Goal: Check status

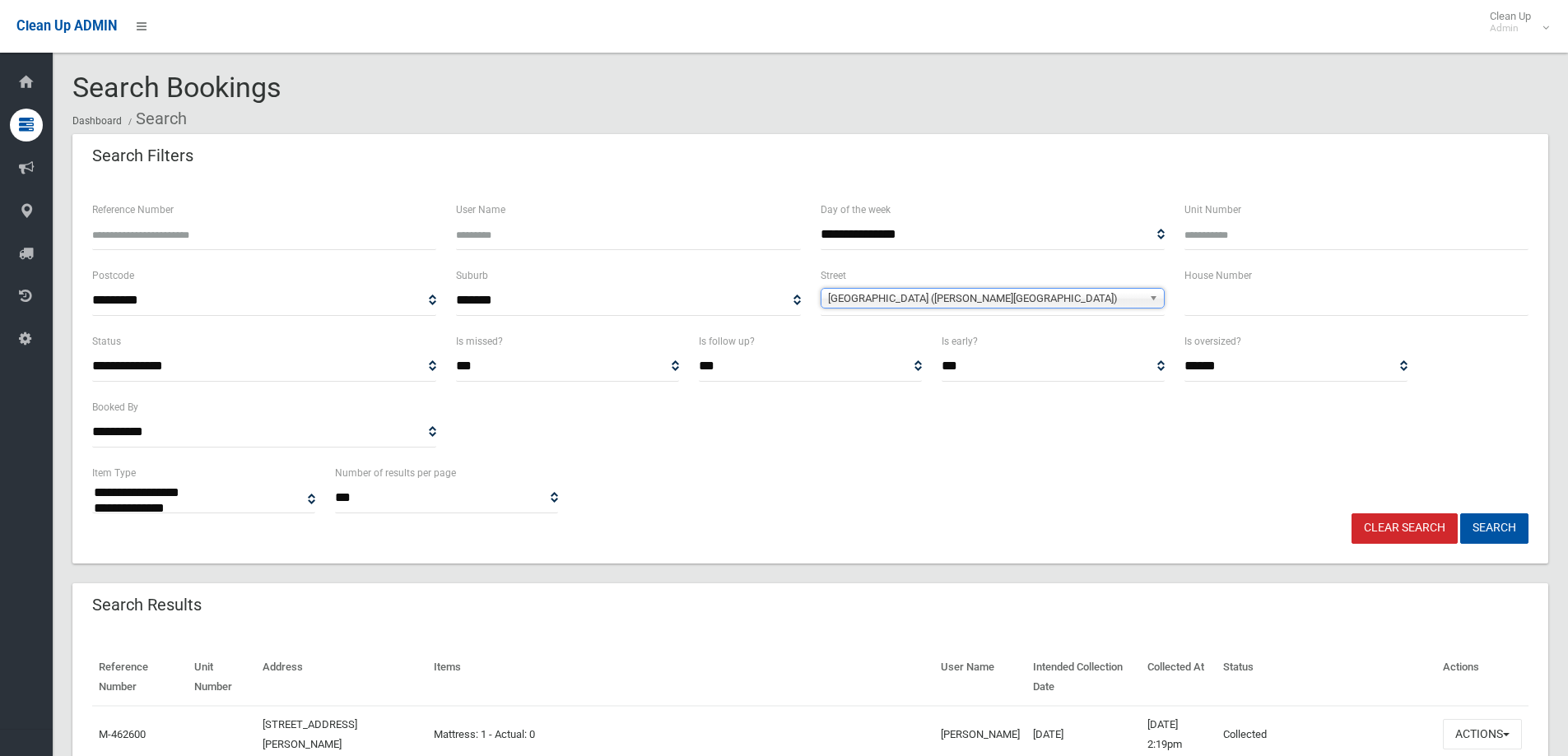
select select
click at [1240, 295] on input "text" at bounding box center [1356, 301] width 344 height 31
type input "***"
click at [1155, 297] on b at bounding box center [1155, 298] width 14 height 19
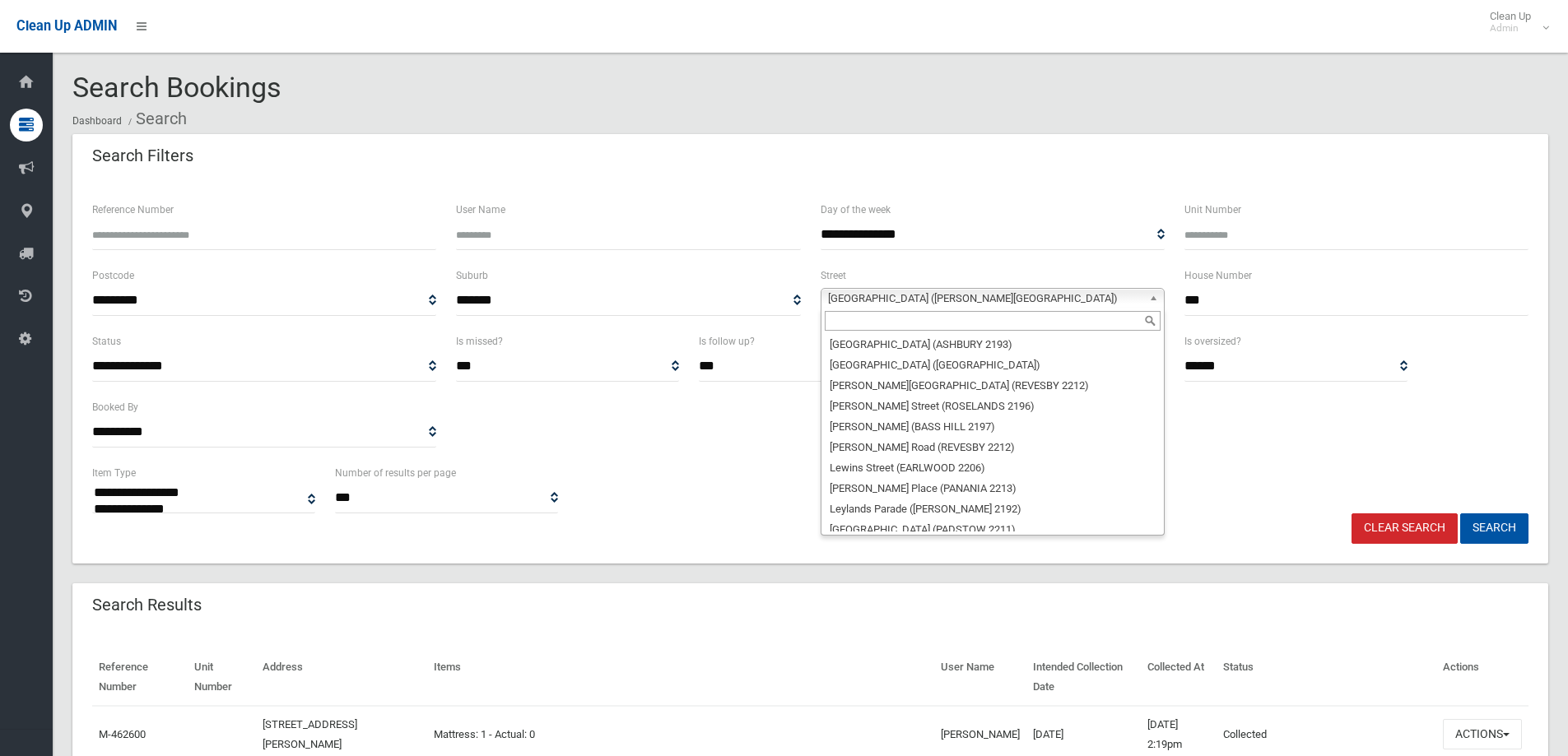
scroll to position [26512, 0]
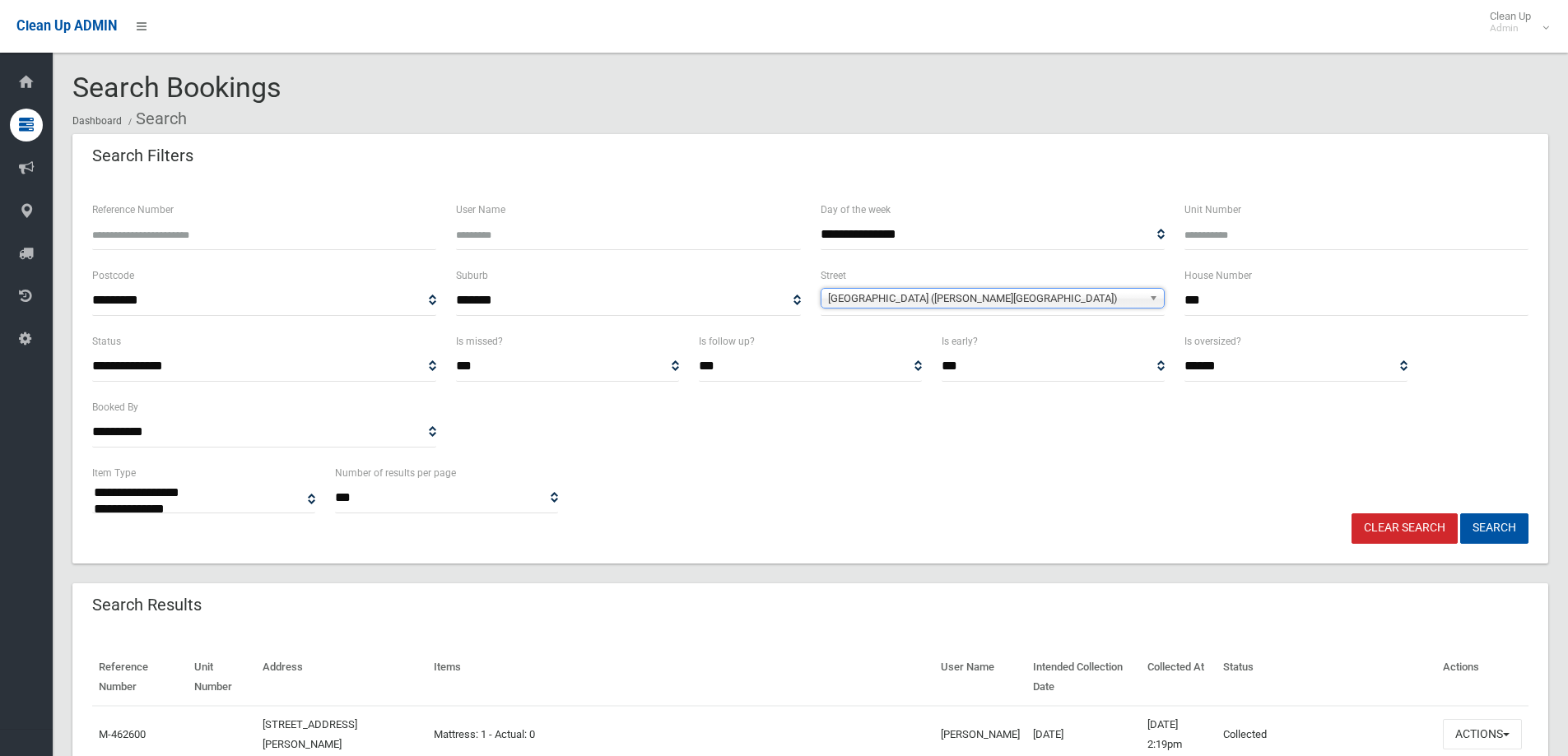
click at [1003, 303] on span "[GEOGRAPHIC_DATA] ([PERSON_NAME][GEOGRAPHIC_DATA])" at bounding box center [984, 298] width 314 height 19
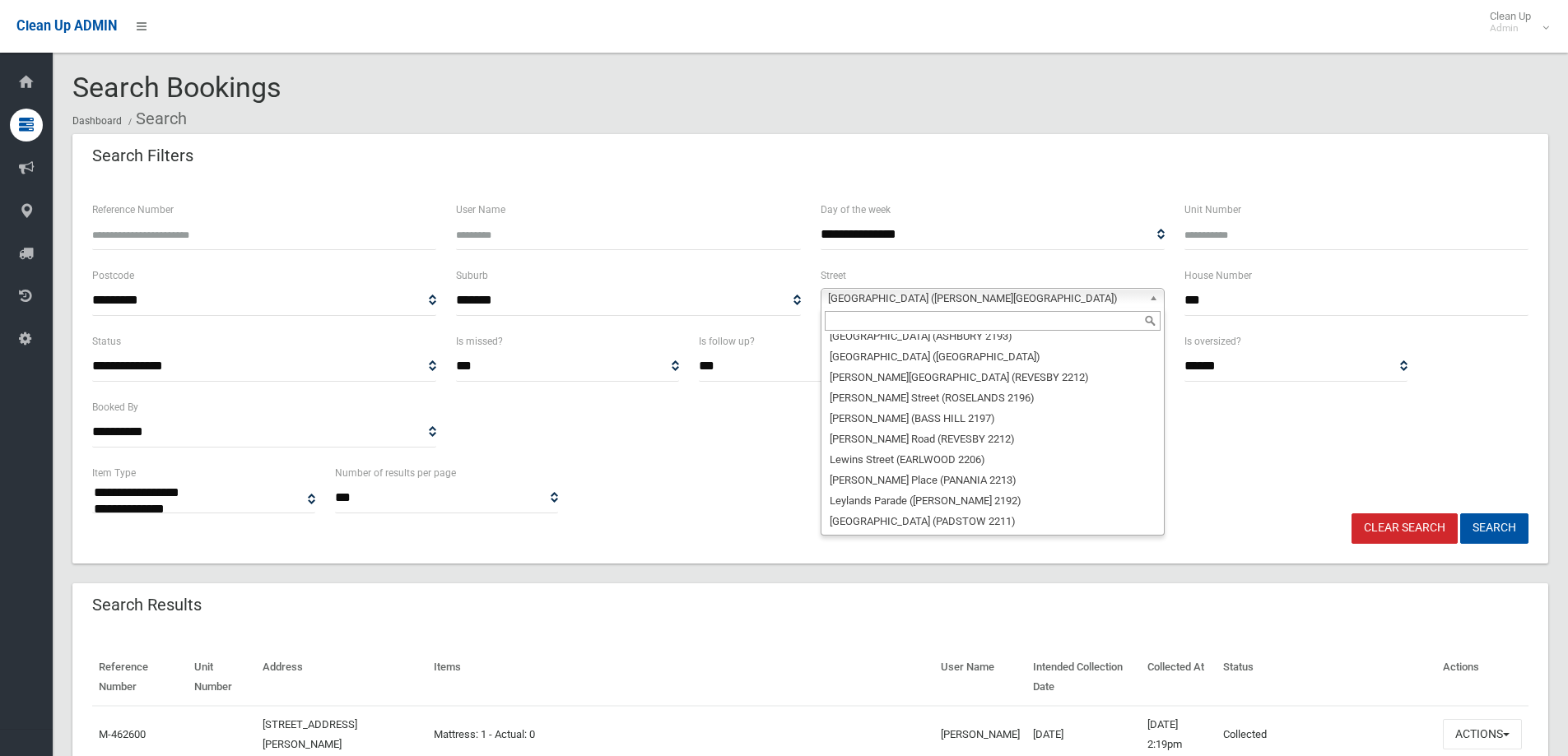
click at [1009, 295] on span "[GEOGRAPHIC_DATA] ([PERSON_NAME][GEOGRAPHIC_DATA])" at bounding box center [984, 298] width 314 height 19
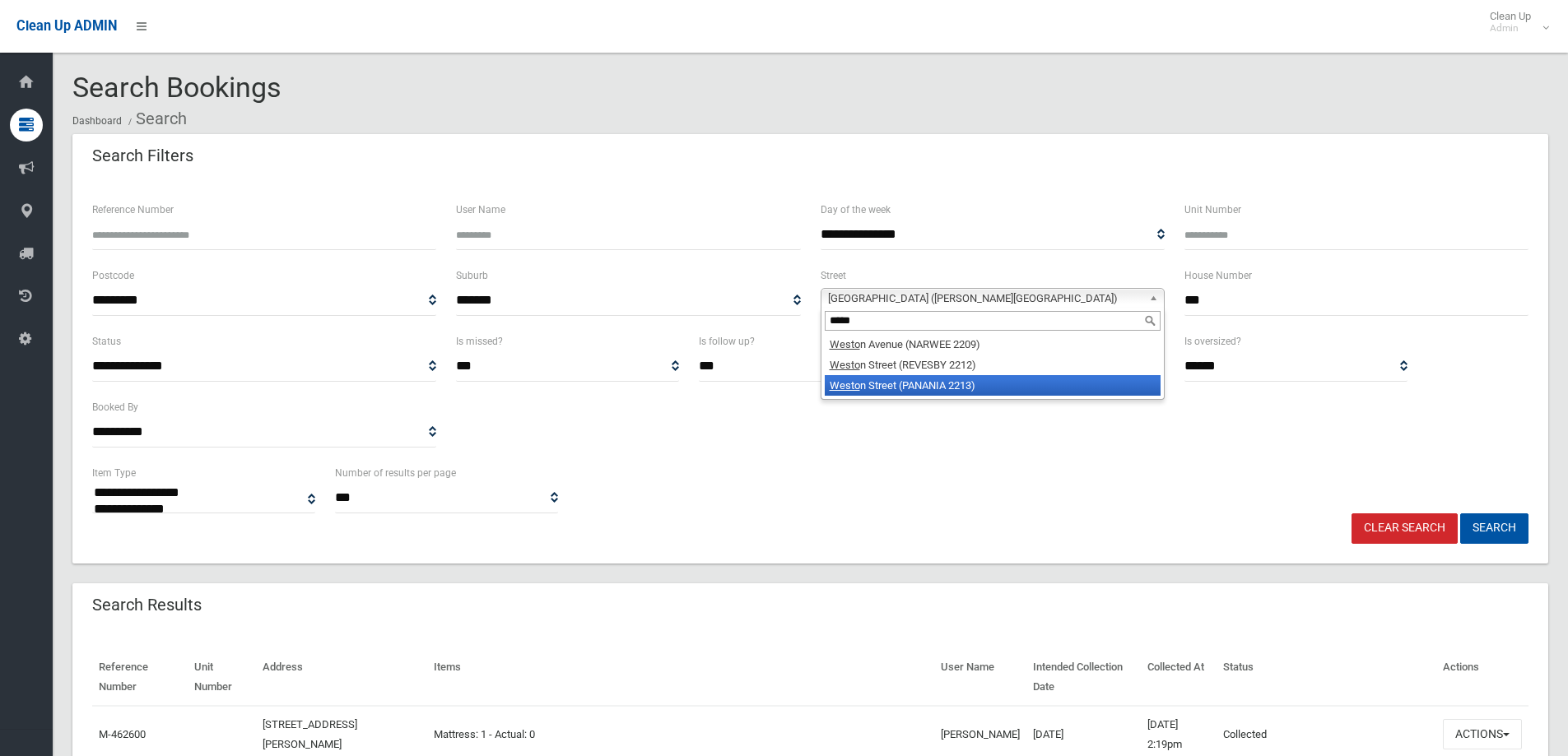
type input "*****"
click at [961, 391] on li "[GEOGRAPHIC_DATA])" at bounding box center [993, 384] width 336 height 20
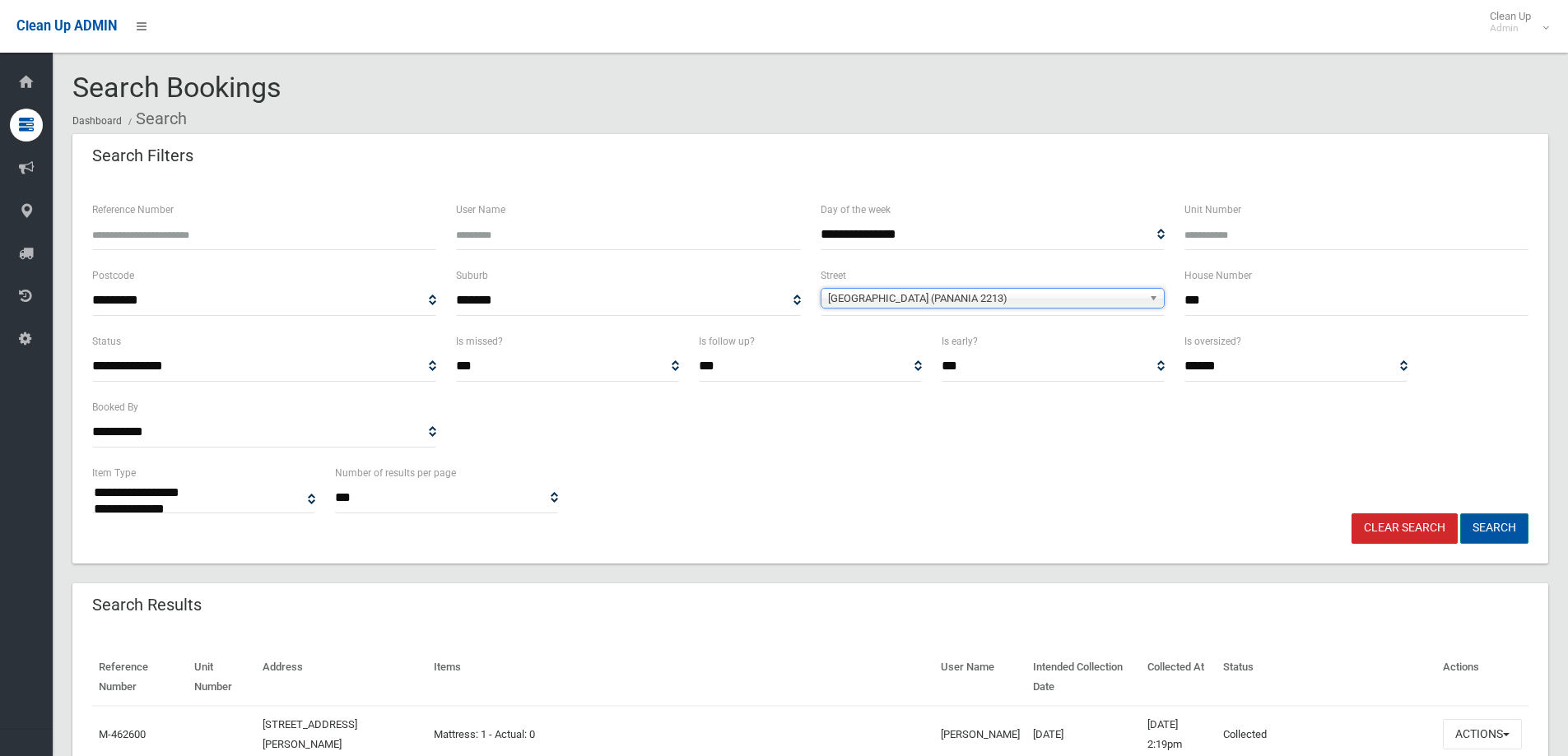
click at [1515, 525] on button "Search" at bounding box center [1494, 529] width 69 height 31
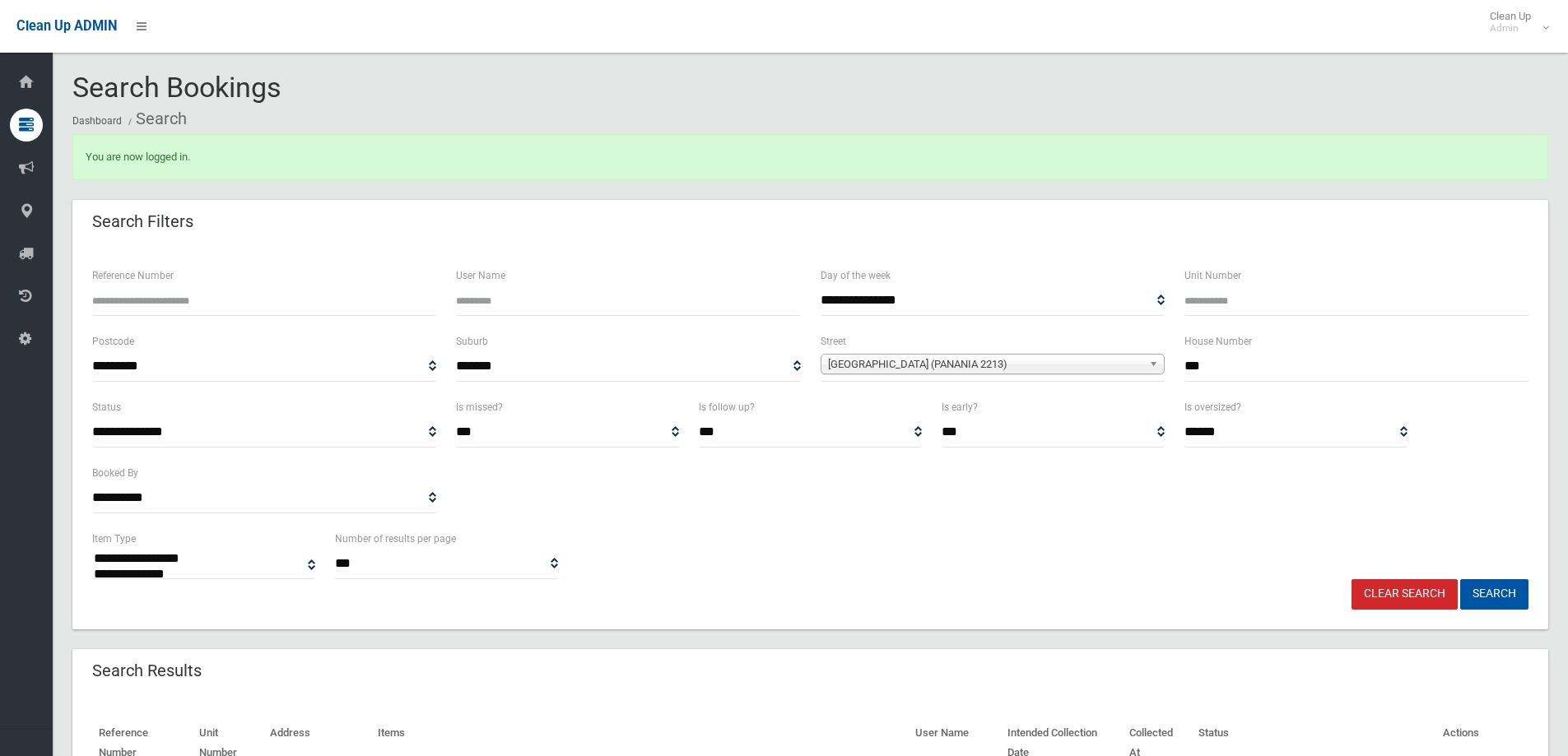
select select
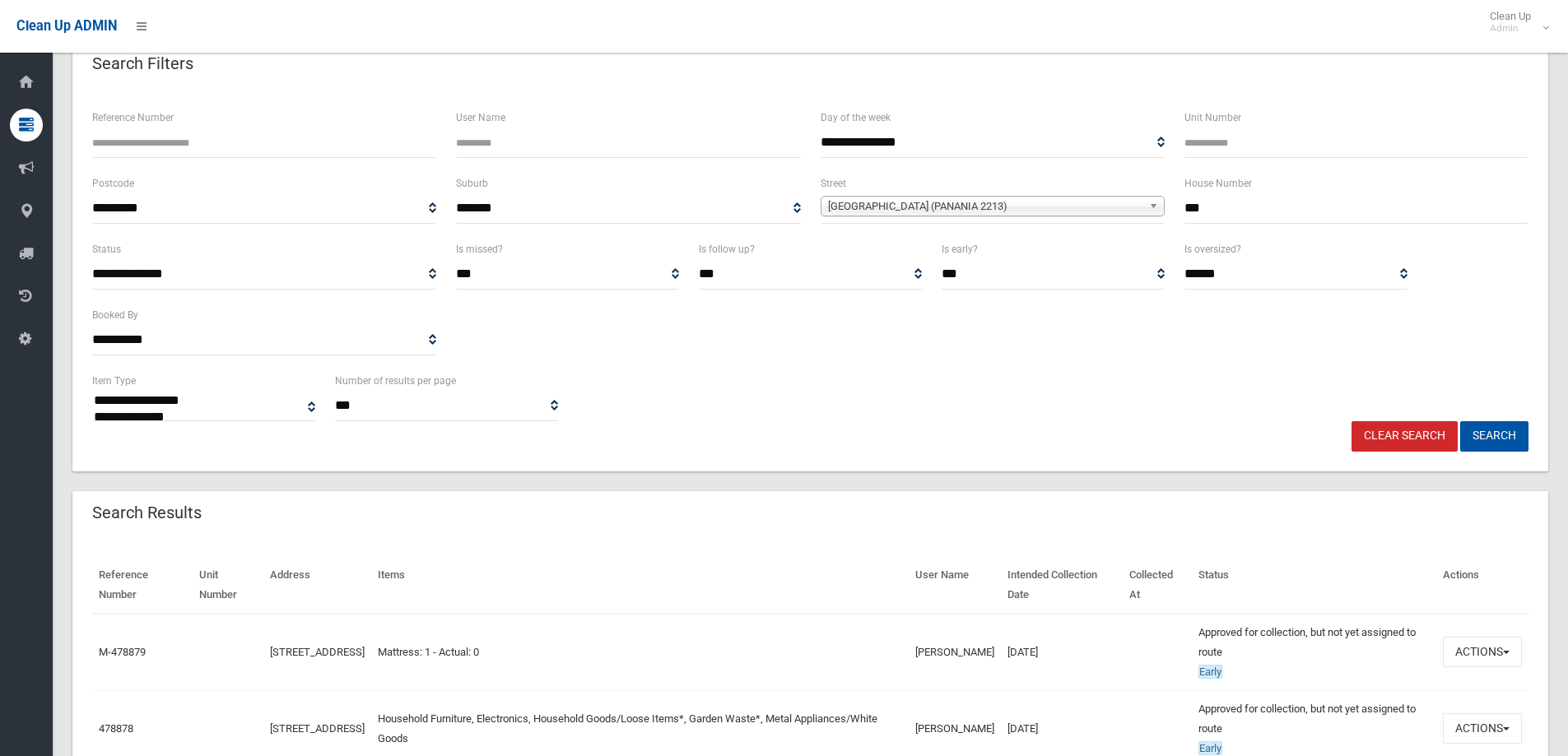
scroll to position [247, 0]
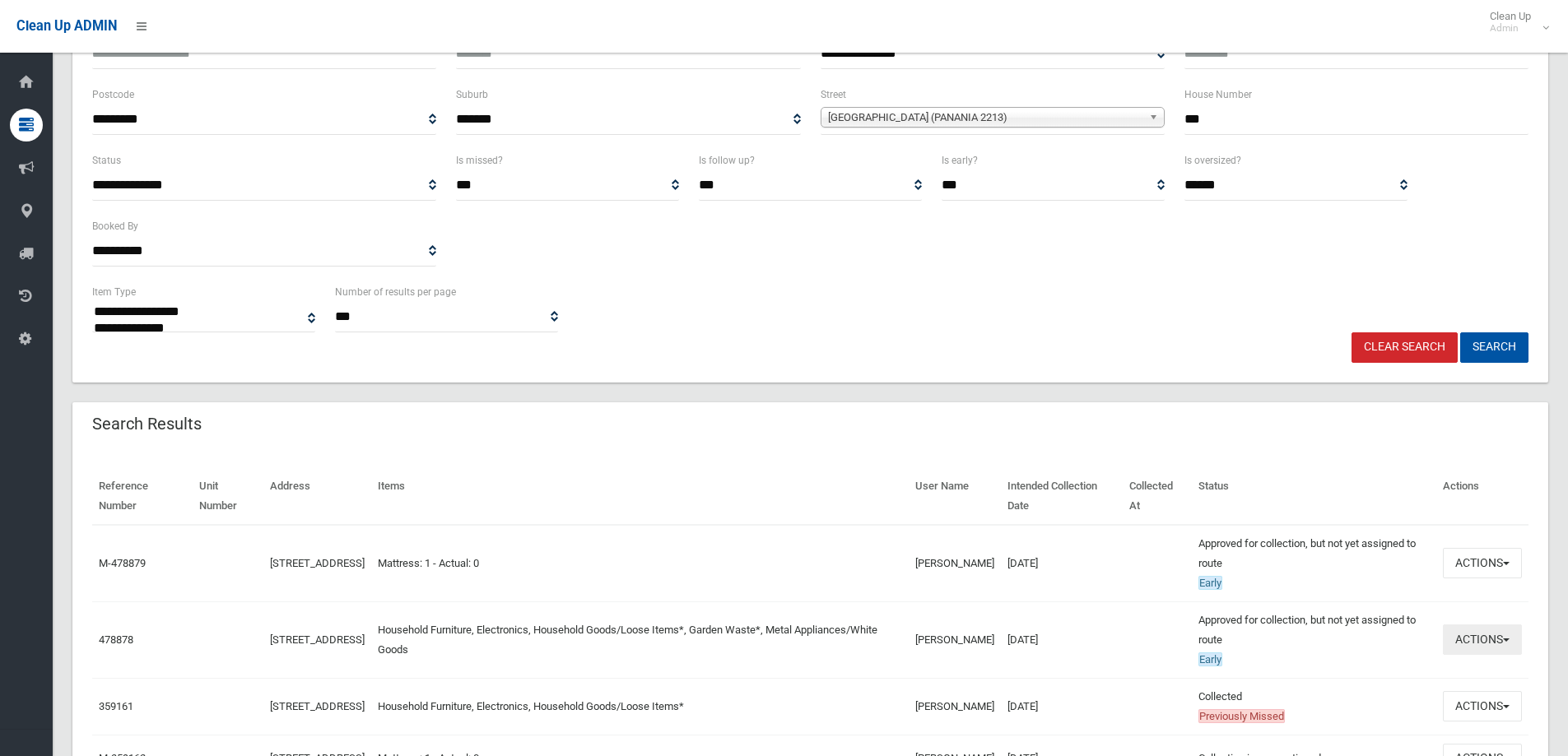
click at [1513, 638] on button "Actions" at bounding box center [1482, 640] width 79 height 31
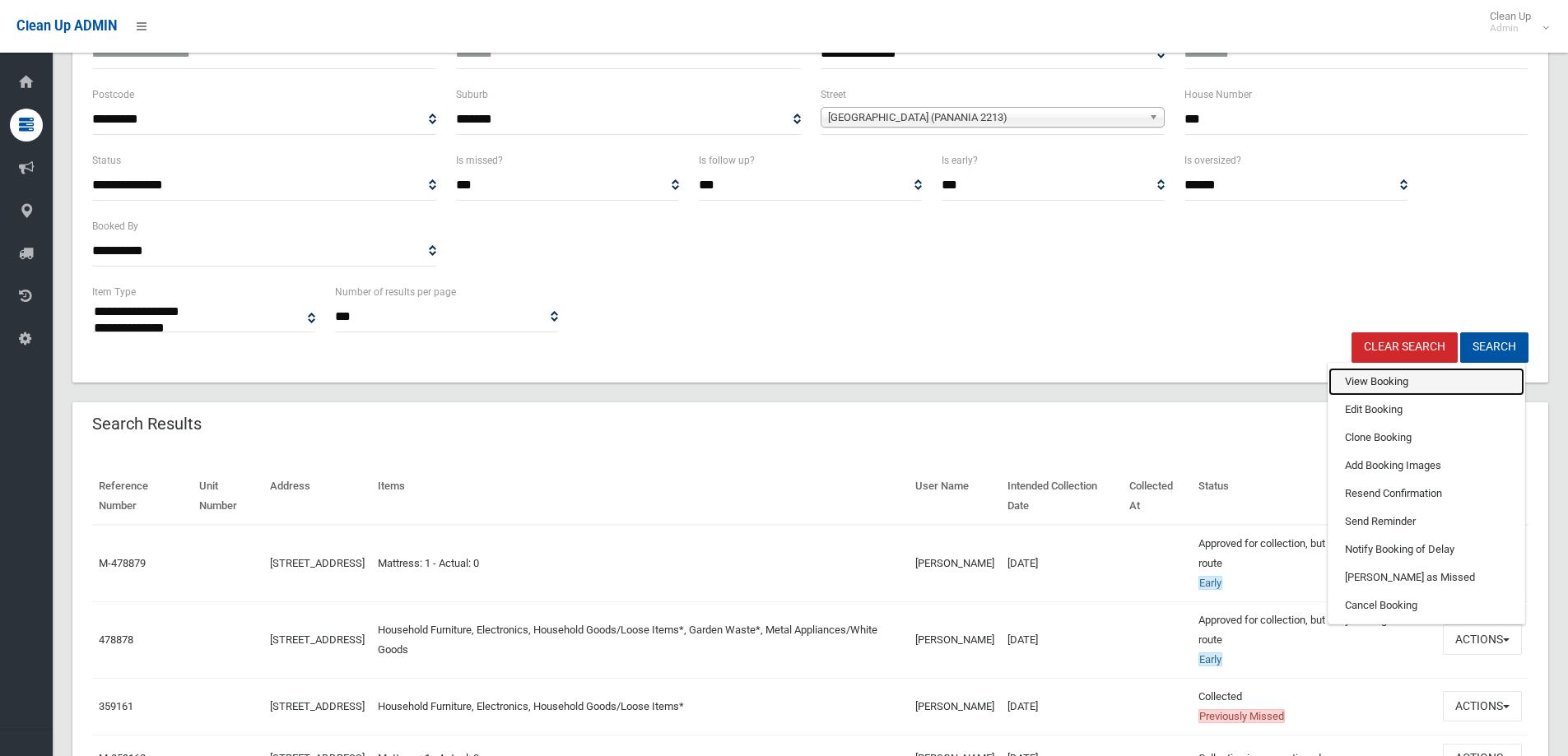
click at [1373, 375] on link "View Booking" at bounding box center [1426, 381] width 196 height 28
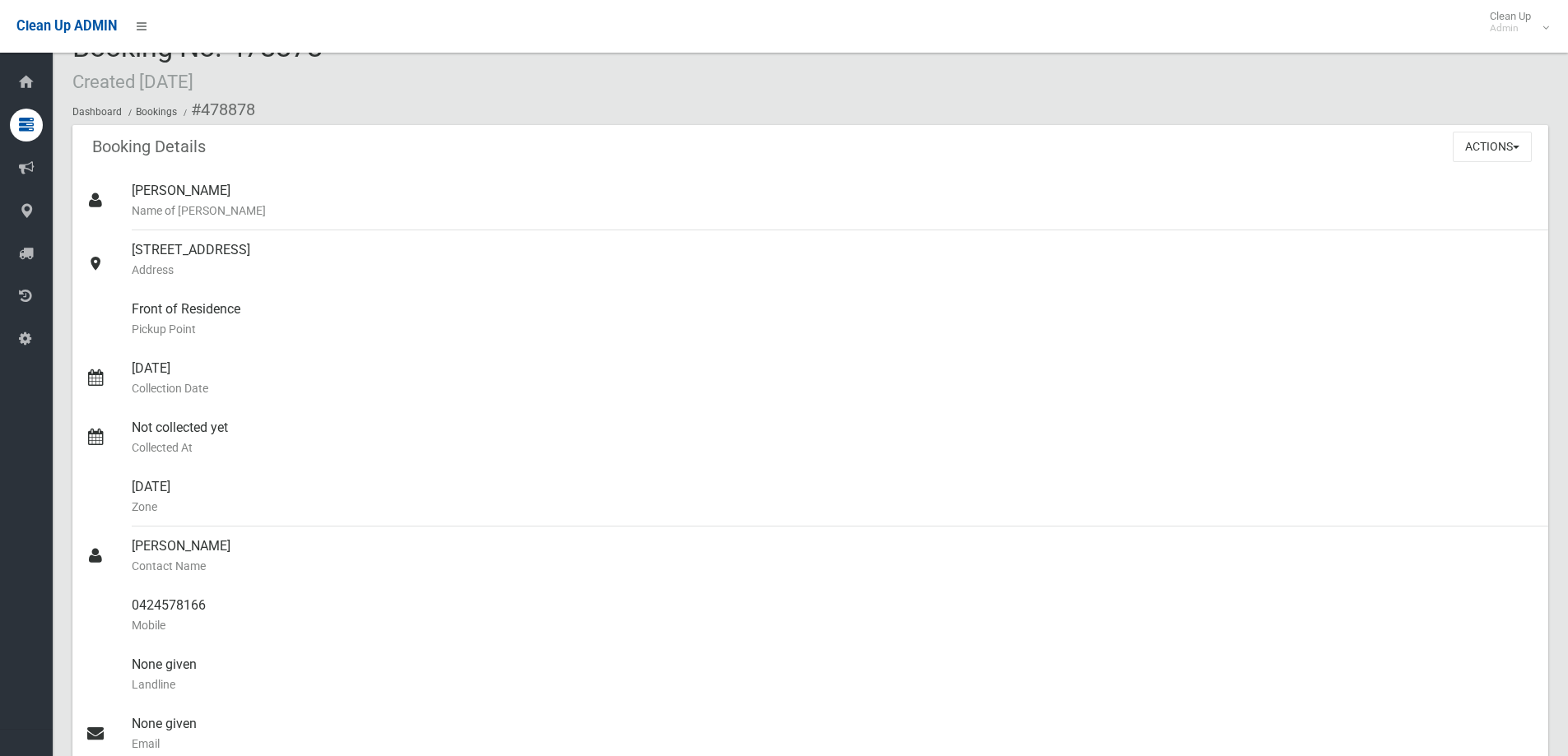
scroll to position [26, 0]
